Goal: Find specific page/section: Find specific page/section

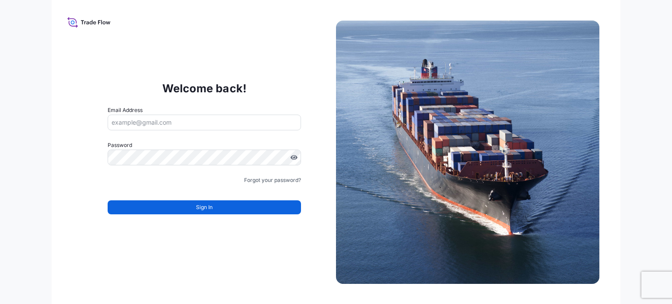
type input "[EMAIL_ADDRESS][DOMAIN_NAME]"
click at [212, 203] on span "Sign In" at bounding box center [204, 207] width 17 height 9
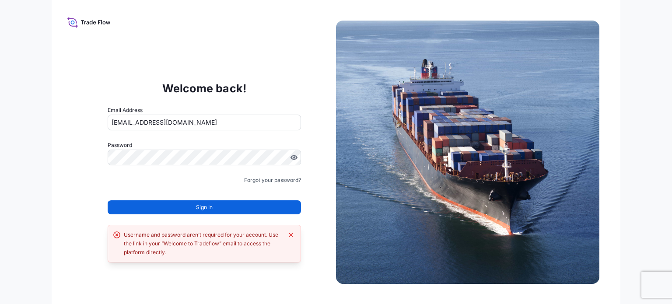
click at [213, 207] on button "Sign In" at bounding box center [204, 207] width 193 height 14
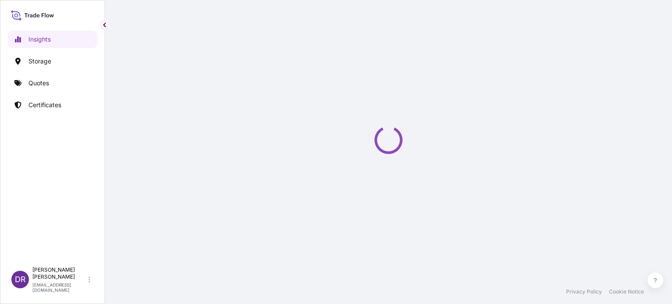
select select "2025"
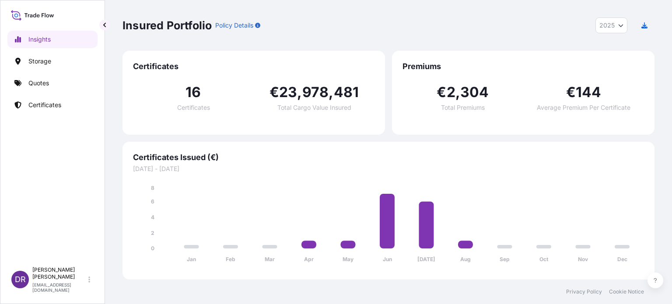
click at [63, 130] on div "Insights Storage Quotes Certificates" at bounding box center [52, 143] width 90 height 240
click at [46, 105] on p "Certificates" at bounding box center [44, 105] width 33 height 9
